Goal: Transaction & Acquisition: Download file/media

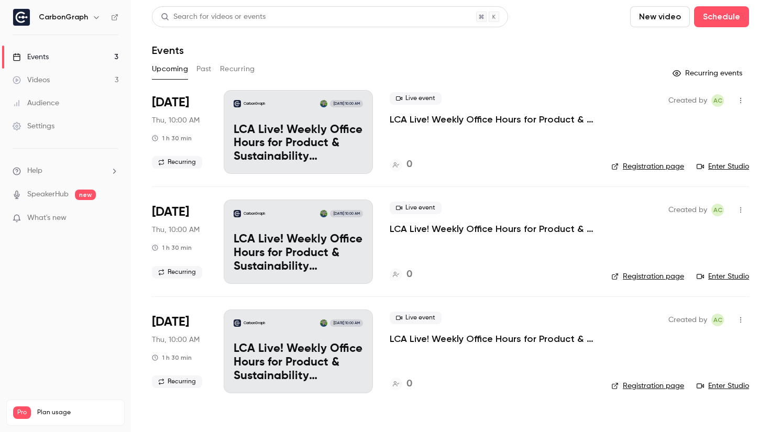
click at [198, 66] on button "Past" at bounding box center [204, 69] width 15 height 17
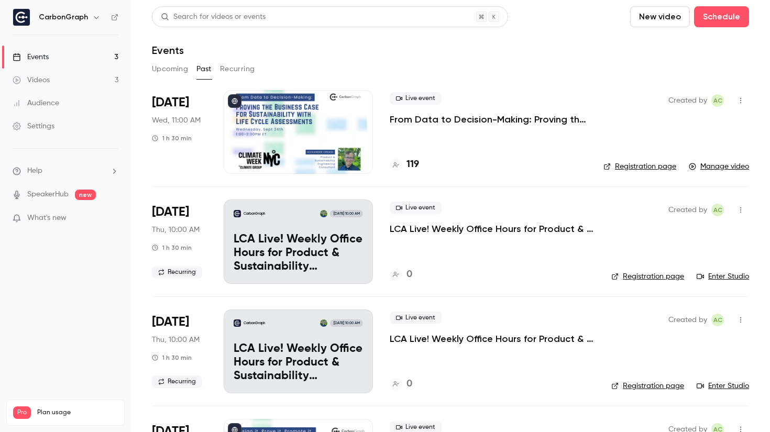
click at [408, 164] on h4 "119" at bounding box center [413, 165] width 13 height 14
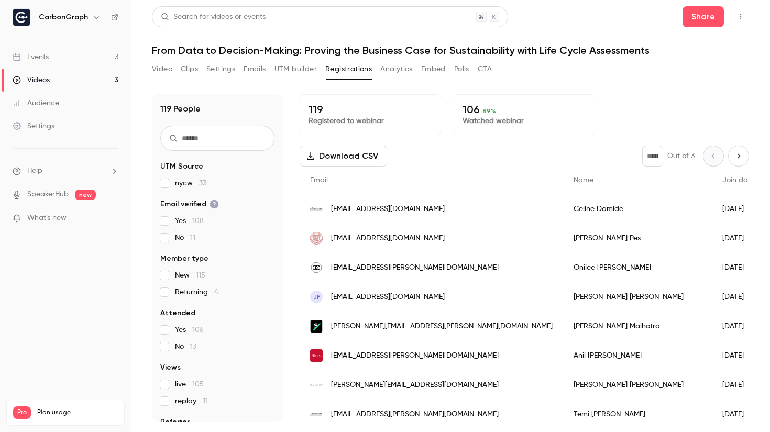
click at [387, 70] on button "Analytics" at bounding box center [396, 69] width 32 height 17
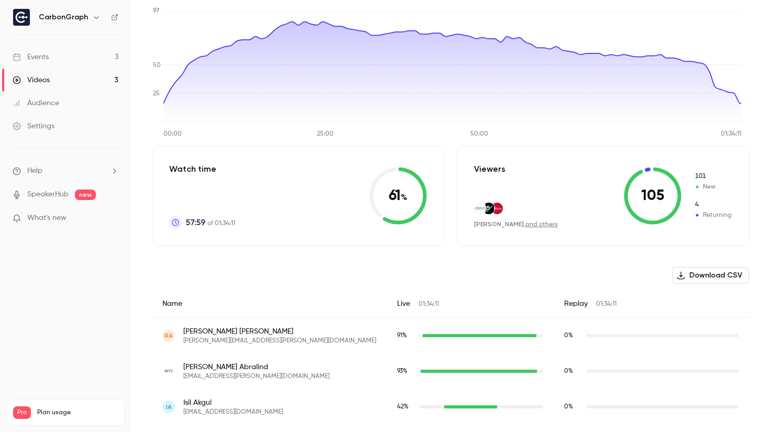
scroll to position [225, 0]
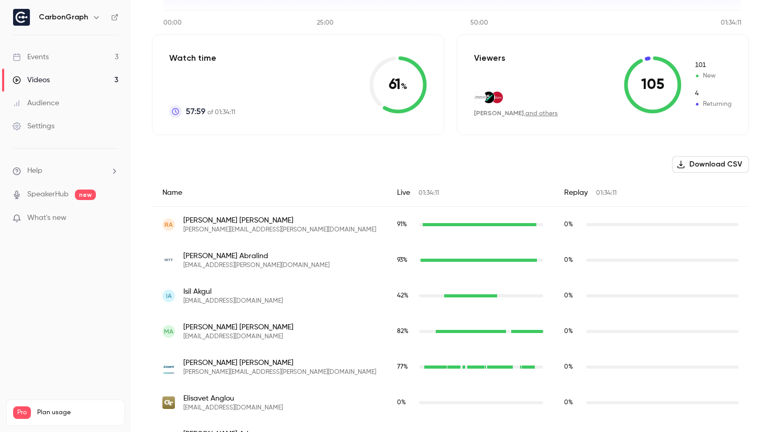
click at [690, 164] on button "Download CSV" at bounding box center [710, 164] width 77 height 17
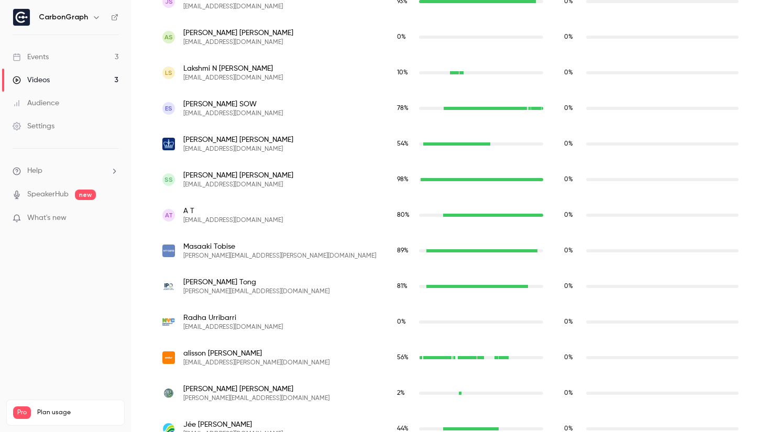
scroll to position [4249, 0]
